Goal: Task Accomplishment & Management: Complete application form

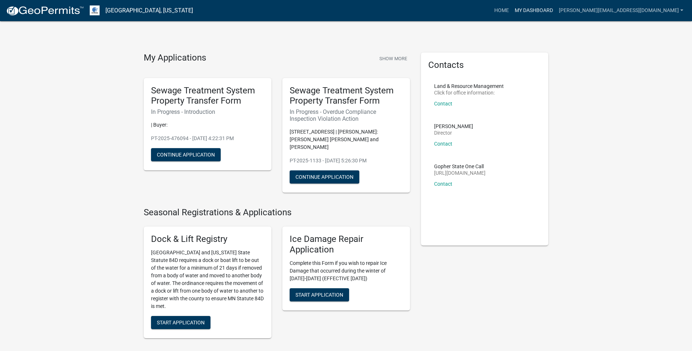
click at [556, 13] on link "My Dashboard" at bounding box center [534, 11] width 44 height 14
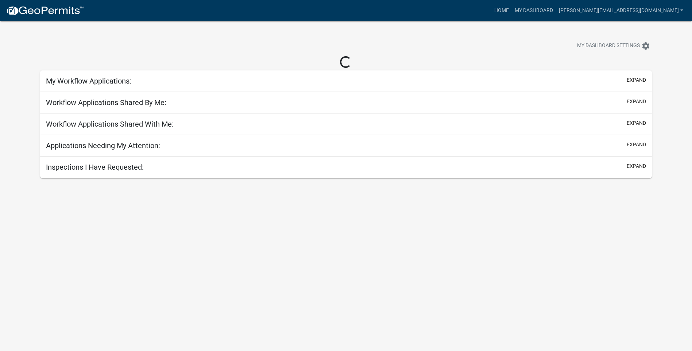
select select "3: 100"
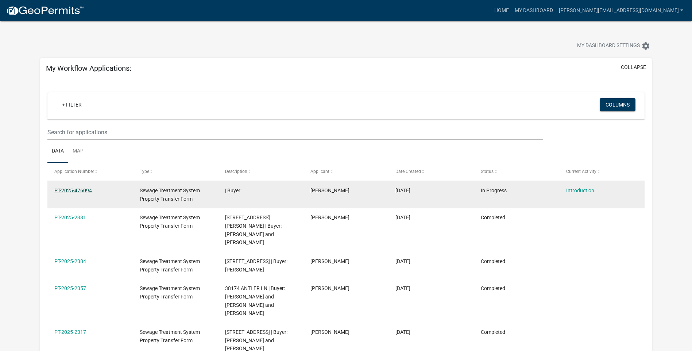
click at [82, 191] on link "PT-2025-476094" at bounding box center [73, 190] width 38 height 6
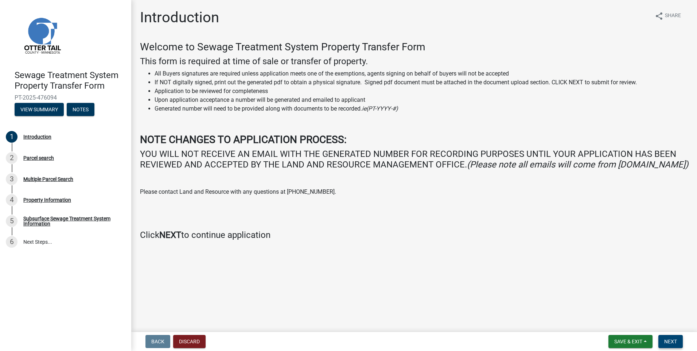
click at [668, 339] on span "Next" at bounding box center [671, 341] width 13 height 6
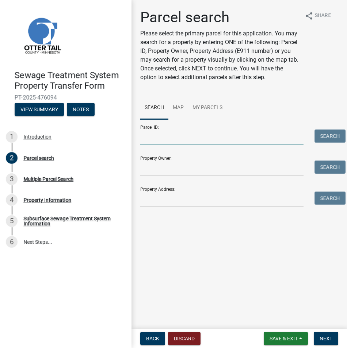
click at [150, 138] on input "Parcel ID:" at bounding box center [221, 136] width 163 height 15
paste input "71-002-99-1189-000"
type input "71-002-99-1189-000"
click at [338, 137] on button "Search" at bounding box center [329, 135] width 31 height 13
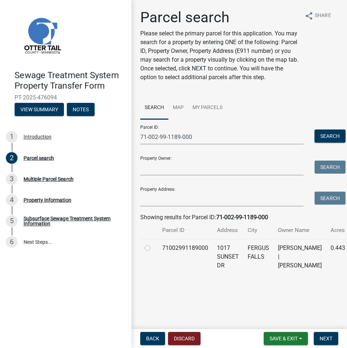
click at [153, 244] on label at bounding box center [153, 244] width 0 height 0
click at [153, 248] on input "radio" at bounding box center [155, 246] width 5 height 5
radio input "true"
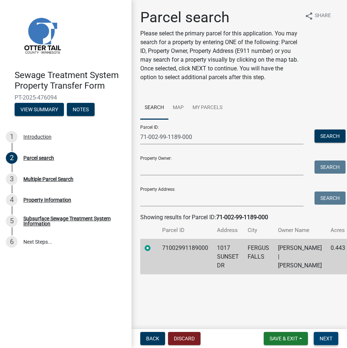
click at [327, 338] on span "Next" at bounding box center [325, 339] width 13 height 6
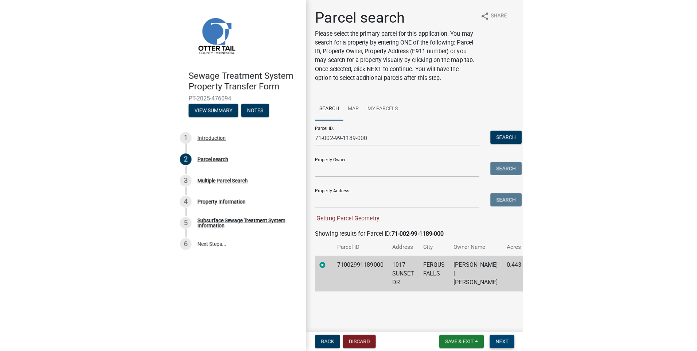
scroll to position [26, 0]
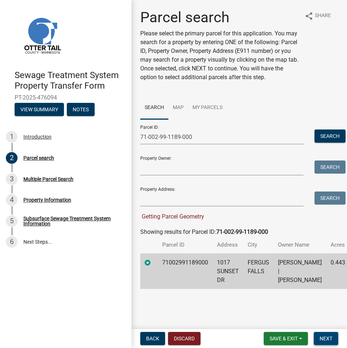
click at [324, 337] on span "Next" at bounding box center [325, 339] width 13 height 6
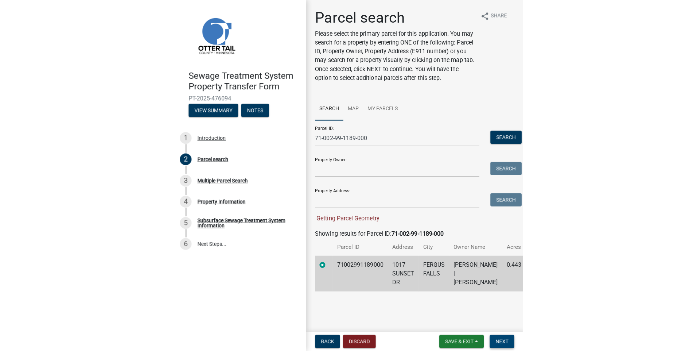
scroll to position [0, 0]
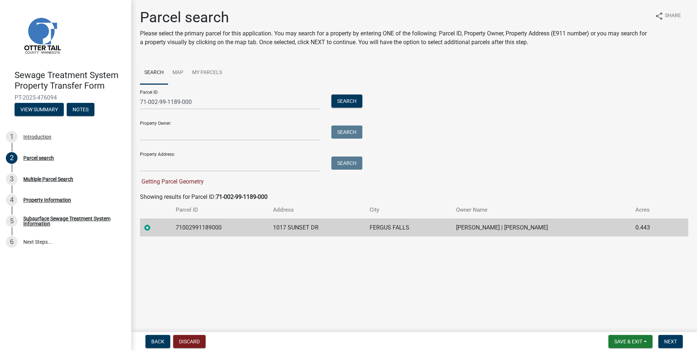
click at [153, 223] on label at bounding box center [153, 223] width 0 height 0
click at [153, 227] on input "radio" at bounding box center [155, 225] width 5 height 5
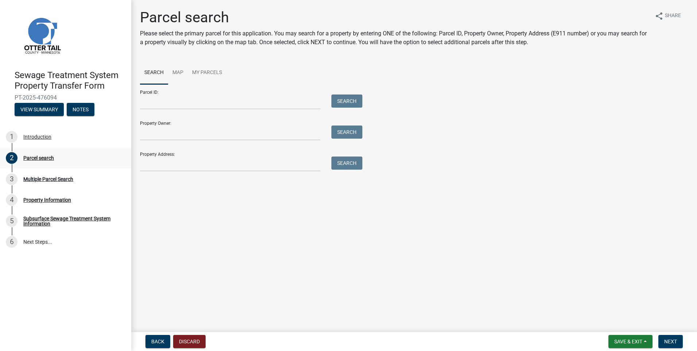
click at [44, 156] on div "Parcel search" at bounding box center [38, 157] width 31 height 5
click at [139, 107] on div at bounding box center [230, 101] width 191 height 15
click at [144, 102] on input "Parcel ID:" at bounding box center [230, 101] width 181 height 15
paste input "71-002-99-1189-000"
type input "71-002-99-1189-000"
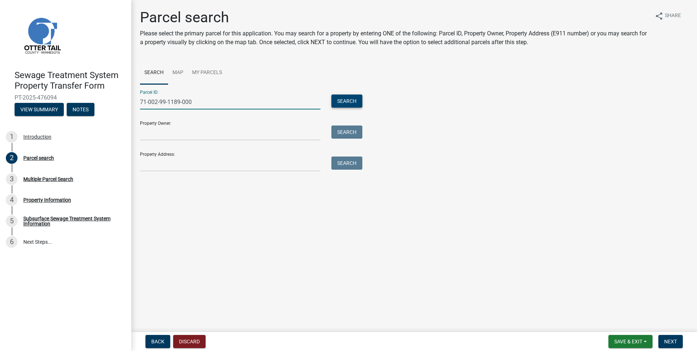
click at [344, 100] on button "Search" at bounding box center [347, 100] width 31 height 13
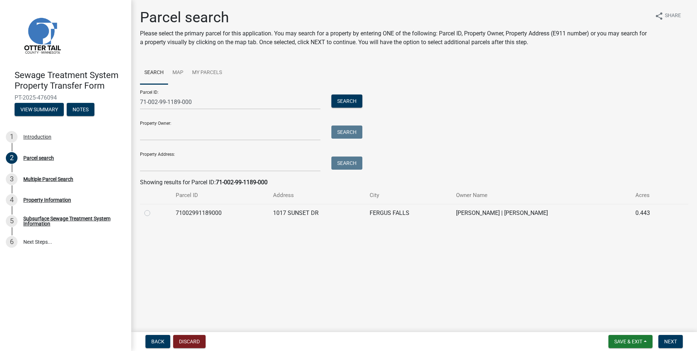
click at [153, 209] on label at bounding box center [153, 209] width 0 height 0
click at [153, 211] on input "radio" at bounding box center [155, 211] width 5 height 5
radio input "true"
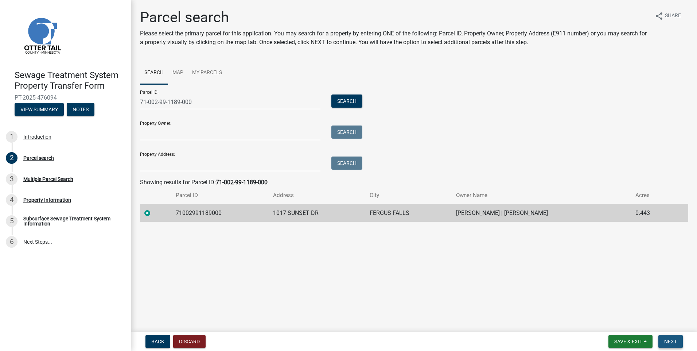
click at [665, 340] on span "Next" at bounding box center [671, 341] width 13 height 6
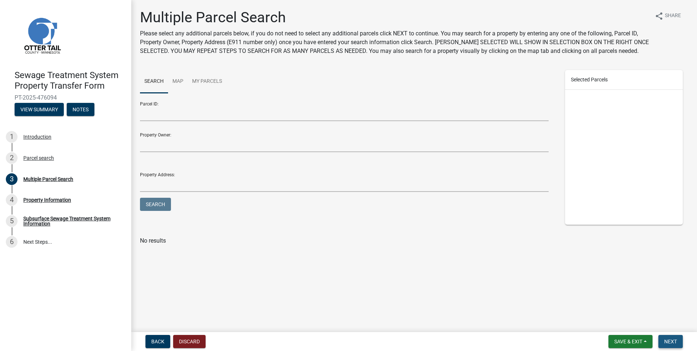
click at [673, 342] on span "Next" at bounding box center [671, 341] width 13 height 6
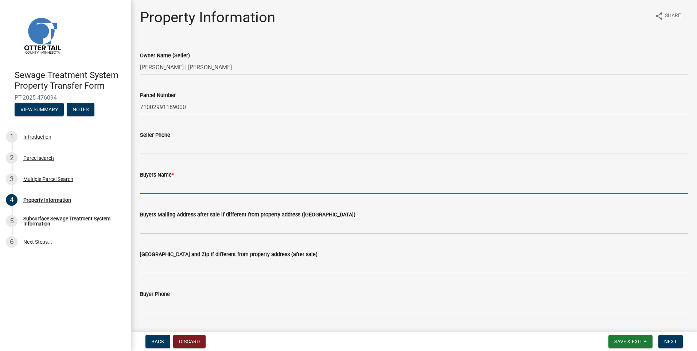
click at [151, 187] on input "Buyers Name *" at bounding box center [414, 186] width 549 height 15
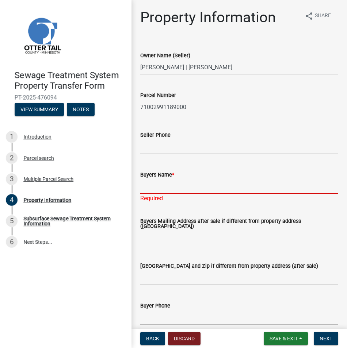
click at [147, 185] on input "Buyers Name *" at bounding box center [239, 186] width 198 height 15
paste input "Linda Cannon"
type input "Linda Cannon"
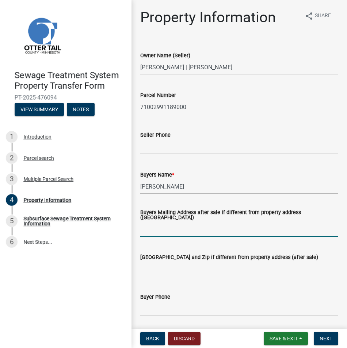
click at [150, 229] on input "Buyers Mailing Address after sale if different from property address (E911 numb…" at bounding box center [239, 229] width 198 height 15
paste input "115 N Lakeside Dr Apt 1"
type input "115 N Lakeside Dr Apt 1"
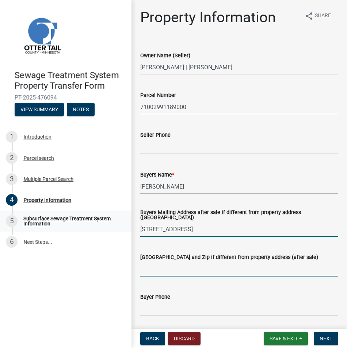
drag, startPoint x: 147, startPoint y: 268, endPoint x: 62, endPoint y: 229, distance: 93.0
click at [147, 268] on input "Buyers City State and Zip if different from property address (after sale)" at bounding box center [239, 269] width 198 height 15
click at [153, 268] on input "Buyers City State and Zip if different from property address (after sale)" at bounding box center [239, 269] width 198 height 15
paste input "Fergus Falls, MN 56537"
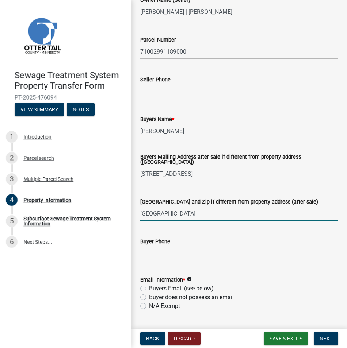
scroll to position [73, 0]
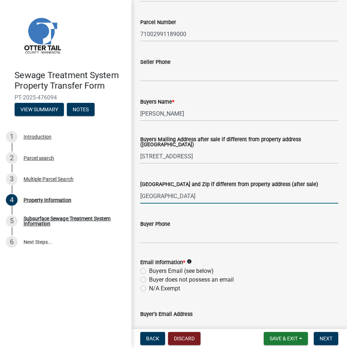
type input "Fergus Falls, MN 56537"
click at [149, 289] on label "N/A Exempt" at bounding box center [164, 288] width 31 height 9
click at [149, 289] on input "N/A Exempt" at bounding box center [151, 286] width 5 height 5
radio input "true"
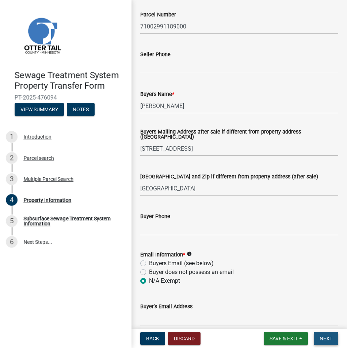
click at [325, 337] on span "Next" at bounding box center [325, 339] width 13 height 6
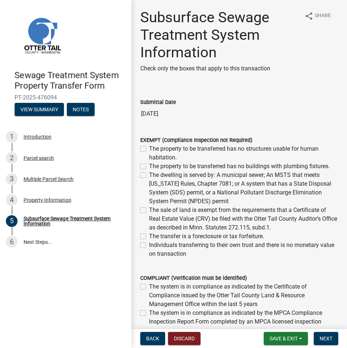
click at [149, 176] on label "The dwelling is served by: A municipal sewer; An MSTS that meets Minnesota Rule…" at bounding box center [243, 188] width 189 height 35
click at [149, 175] on input "The dwelling is served by: A municipal sewer; An MSTS that meets Minnesota Rule…" at bounding box center [151, 173] width 5 height 5
checkbox input "true"
checkbox input "false"
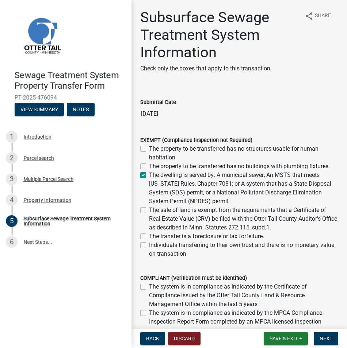
checkbox input "true"
checkbox input "false"
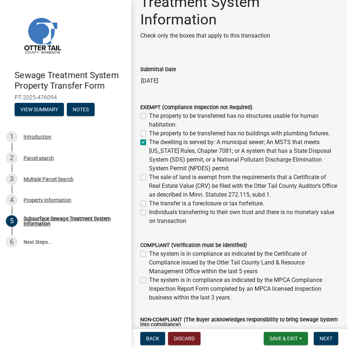
scroll to position [109, 0]
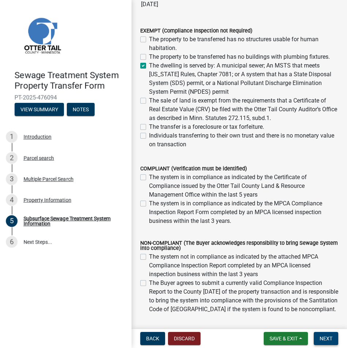
click at [321, 342] on button "Next" at bounding box center [325, 338] width 24 height 13
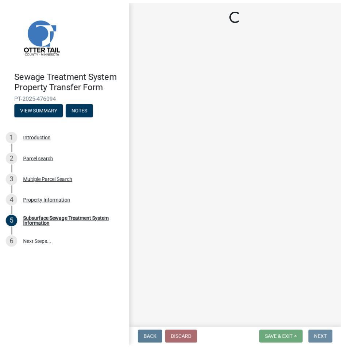
scroll to position [0, 0]
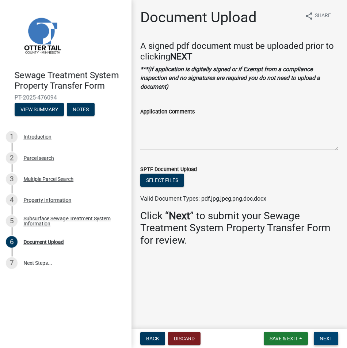
click at [324, 340] on span "Next" at bounding box center [325, 339] width 13 height 6
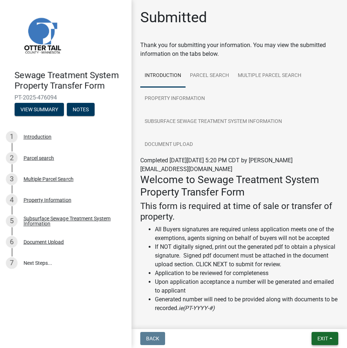
click at [326, 340] on span "Exit" at bounding box center [322, 339] width 11 height 6
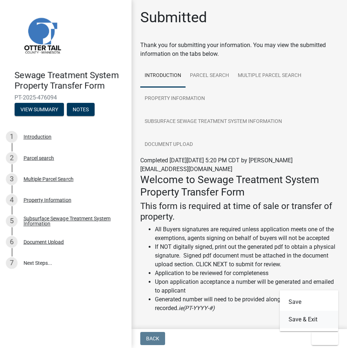
click at [315, 322] on button "Save & Exit" at bounding box center [308, 320] width 58 height 18
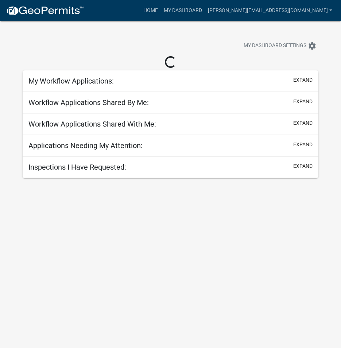
select select "3: 100"
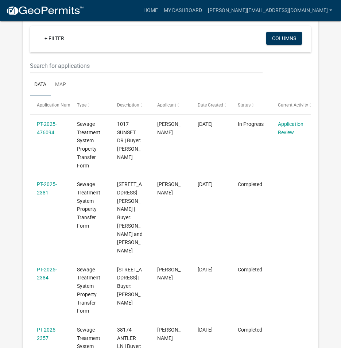
scroll to position [73, 0]
